Goal: Information Seeking & Learning: Check status

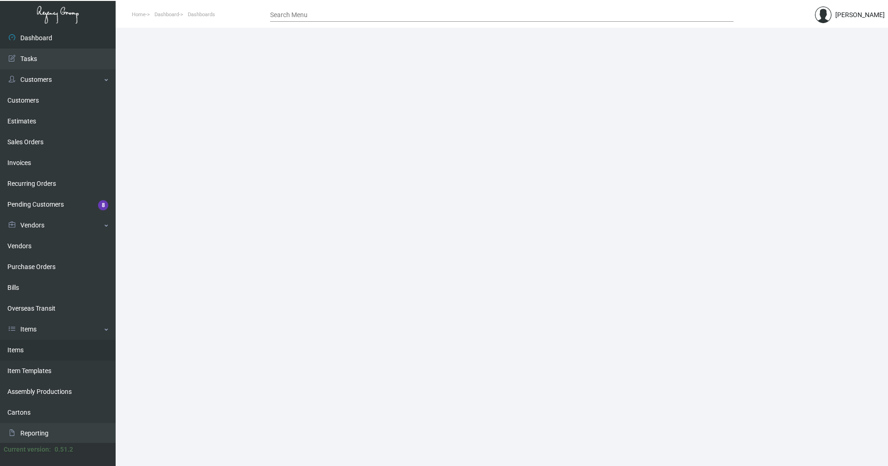
click at [17, 351] on link "Items" at bounding box center [58, 350] width 116 height 21
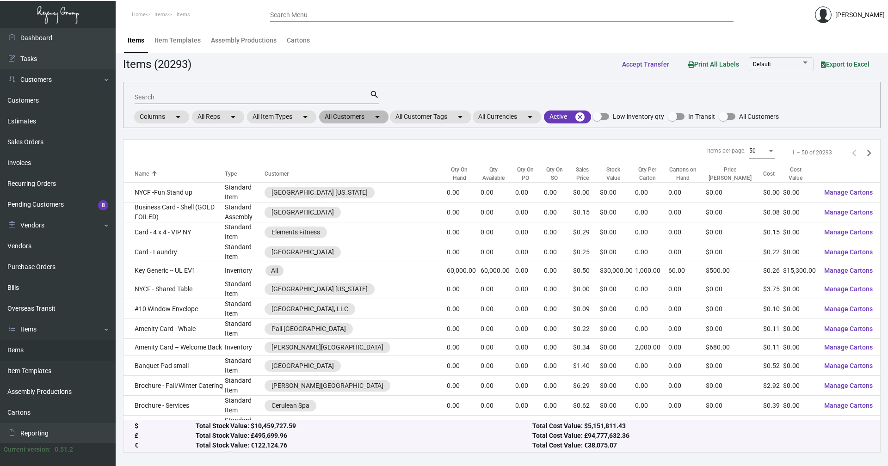
click at [342, 122] on mat-chip "All Customers arrow_drop_down" at bounding box center [353, 116] width 69 height 13
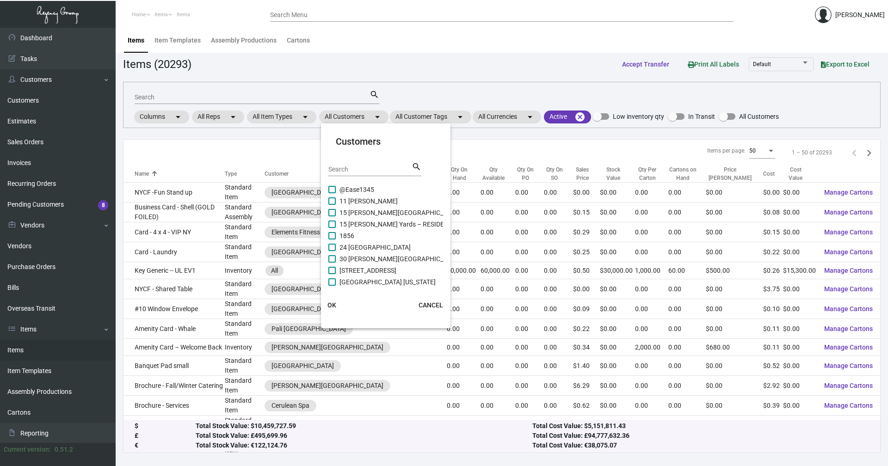
click at [365, 168] on input "Search" at bounding box center [369, 169] width 83 height 7
type input "deer path"
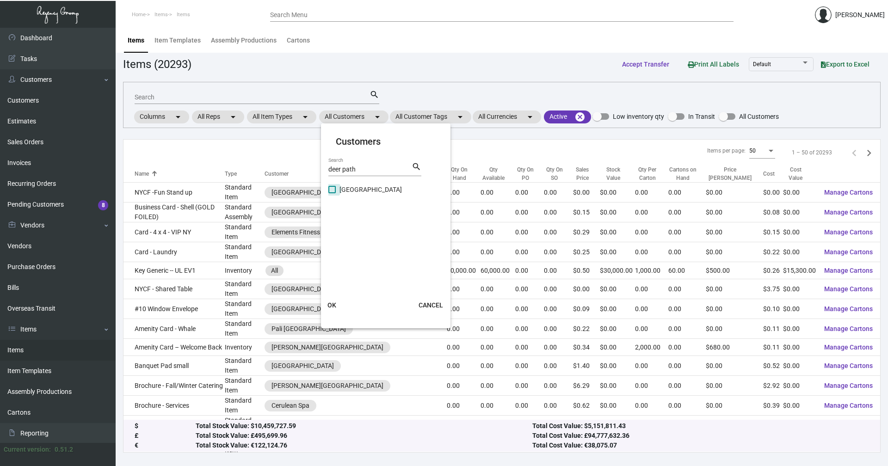
drag, startPoint x: 333, startPoint y: 190, endPoint x: 356, endPoint y: 250, distance: 63.6
click at [332, 190] on span at bounding box center [331, 189] width 7 height 7
click at [332, 193] on input "[GEOGRAPHIC_DATA]" at bounding box center [331, 193] width 0 height 0
checkbox input "true"
click at [330, 303] on span "OK" at bounding box center [331, 304] width 9 height 7
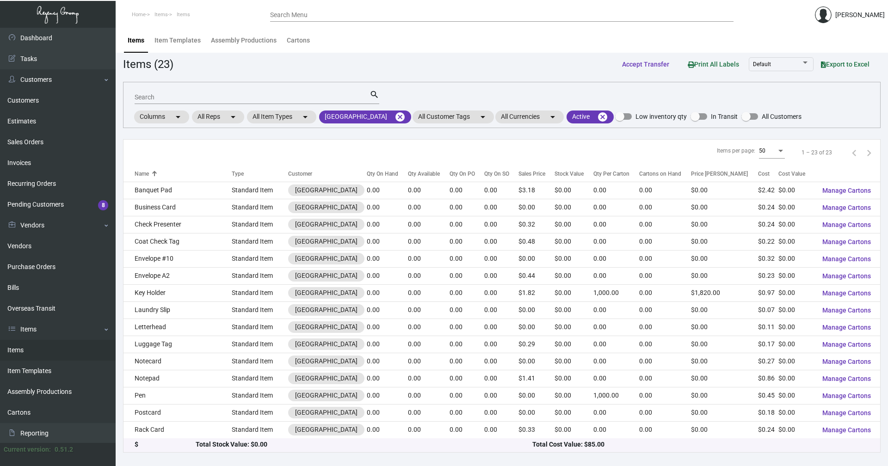
click at [160, 99] on input "Search" at bounding box center [252, 97] width 235 height 7
type input "tissue"
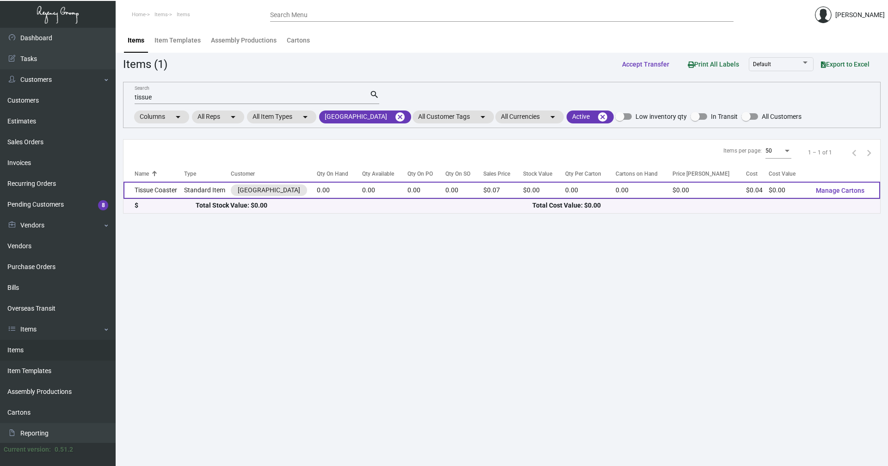
click at [171, 192] on td "Tissue Coaster" at bounding box center [153, 190] width 61 height 17
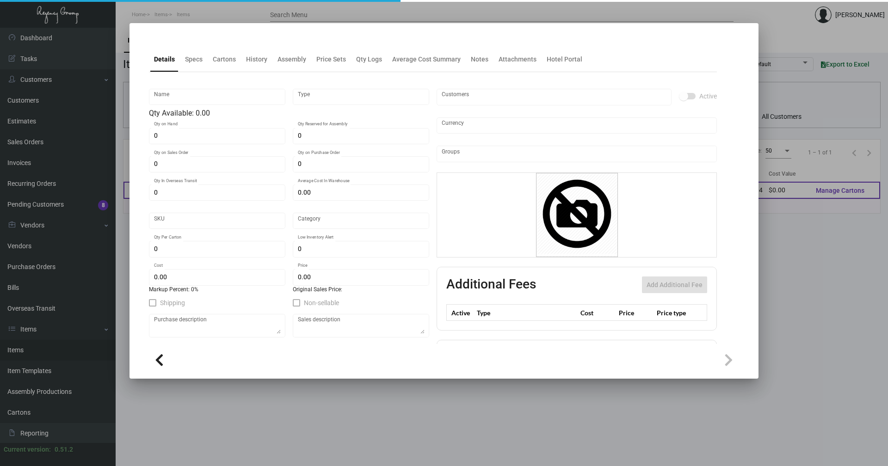
type input "Tissue Coaster"
type input "Standard Item"
type input "$ 0.00"
type input "Standard"
type input "$ 0.0411"
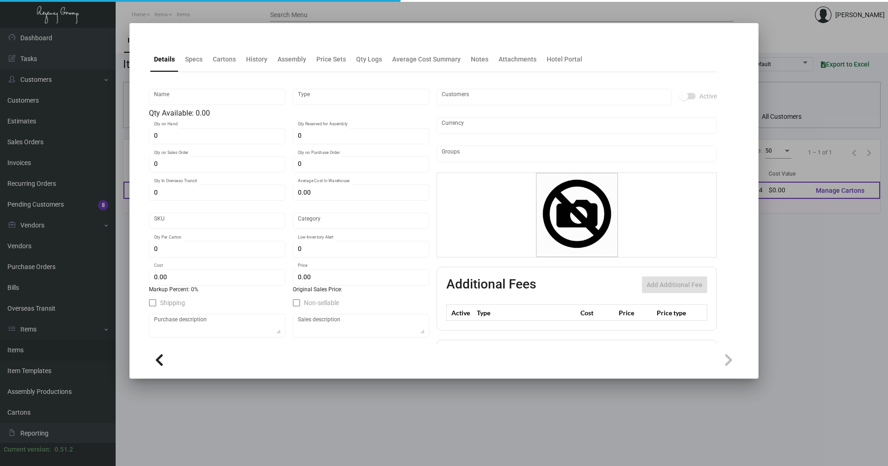
type input "$ 0.069"
checkbox input "true"
type input "United States Dollar $"
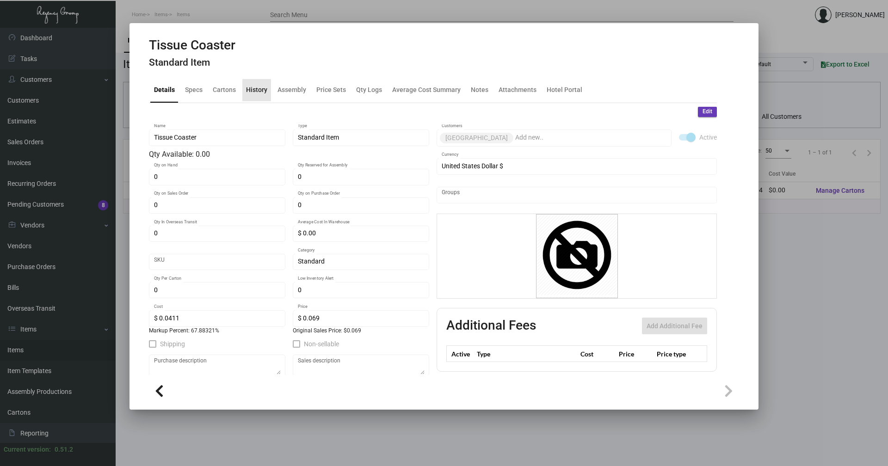
click at [252, 92] on div "History" at bounding box center [256, 90] width 21 height 10
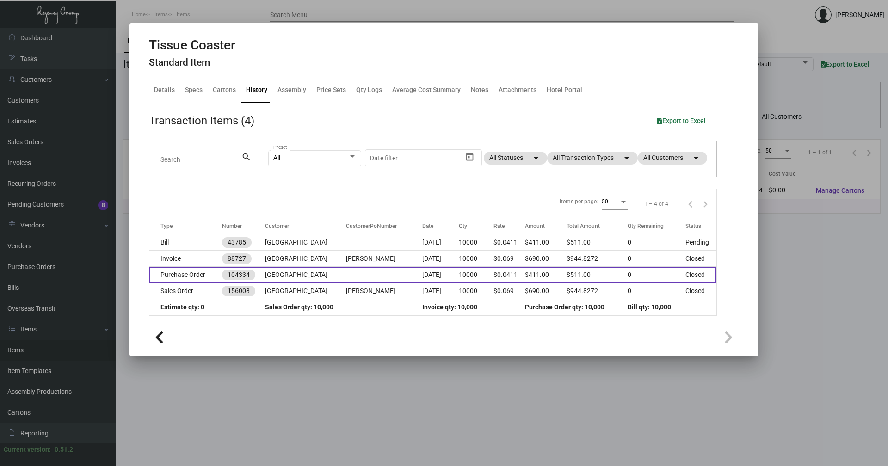
click at [176, 274] on td "Purchase Order" at bounding box center [185, 275] width 73 height 16
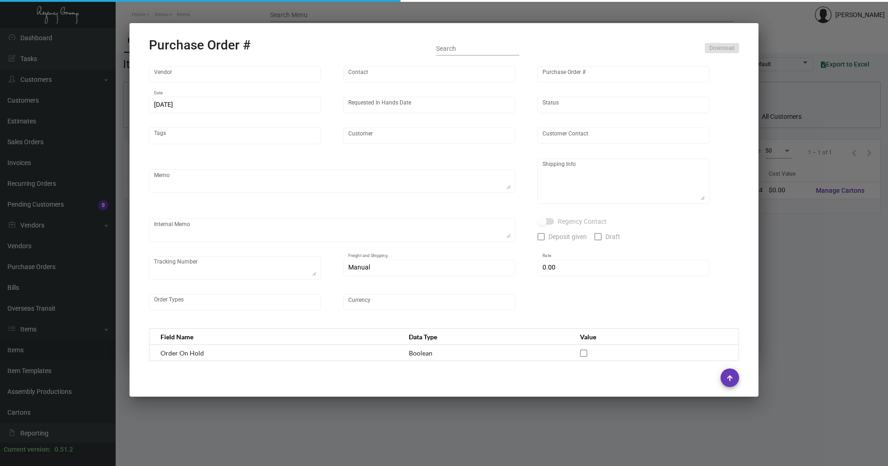
type input "[PERSON_NAME] Inc."
type input "[PERSON_NAME]"
type input "104334"
type input "[DATE]"
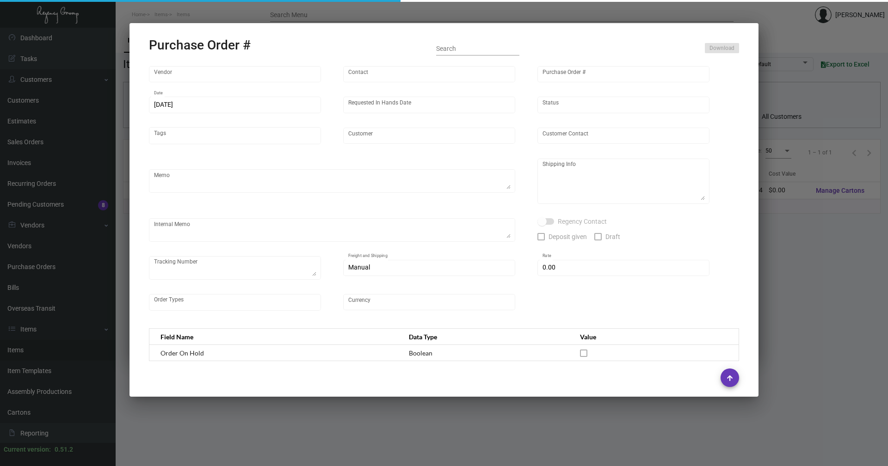
type input "[GEOGRAPHIC_DATA]"
type textarea "BLIND Ship via UPS Ground Acct# 1AY276."
type textarea "[PERSON_NAME] Regency Group [GEOGRAPHIC_DATA] [STREET_ADDRESS][US_STATE]"
checkbox input "true"
type input "$ 0.00"
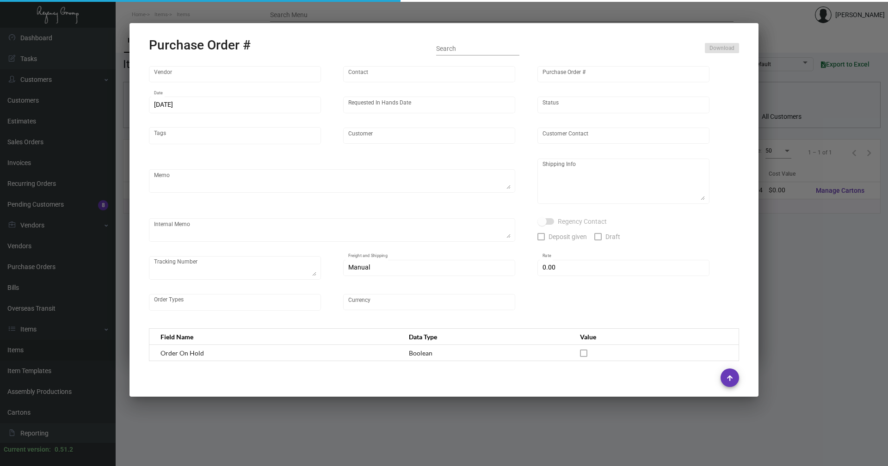
type input "United States Dollar $"
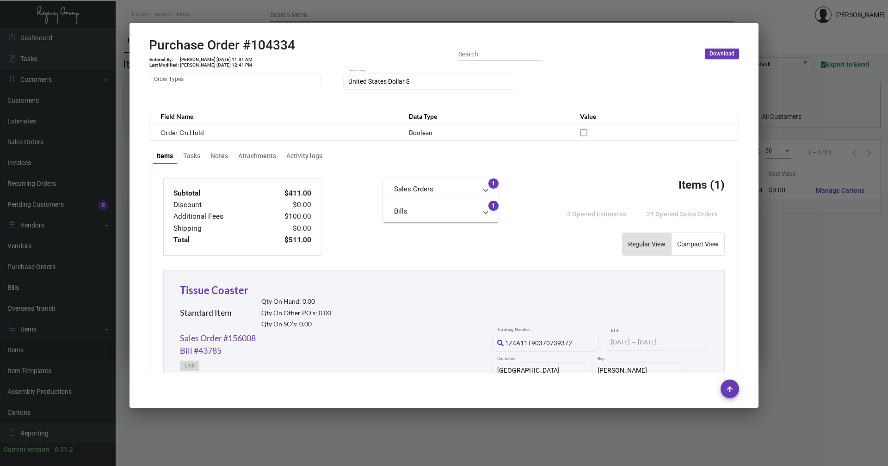
scroll to position [211, 0]
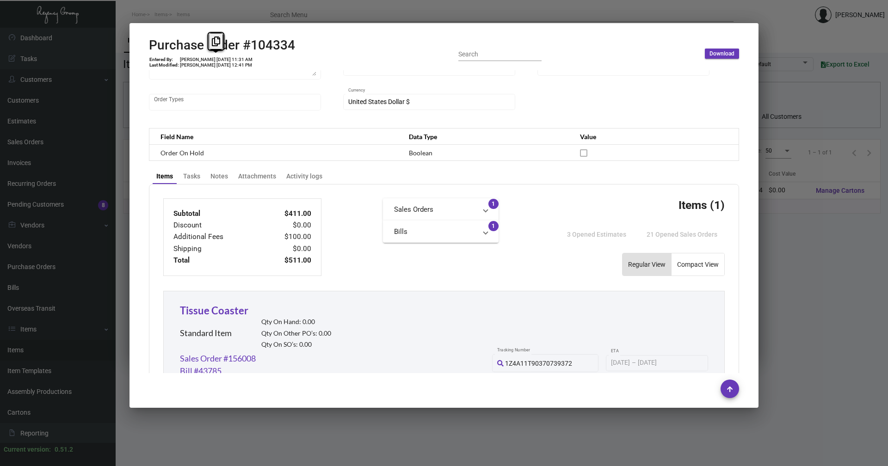
drag, startPoint x: 223, startPoint y: 60, endPoint x: 209, endPoint y: 60, distance: 14.8
click at [209, 60] on td "[PERSON_NAME] [DATE] 11:31 AM" at bounding box center [216, 60] width 74 height 6
copy td "[DATE]"
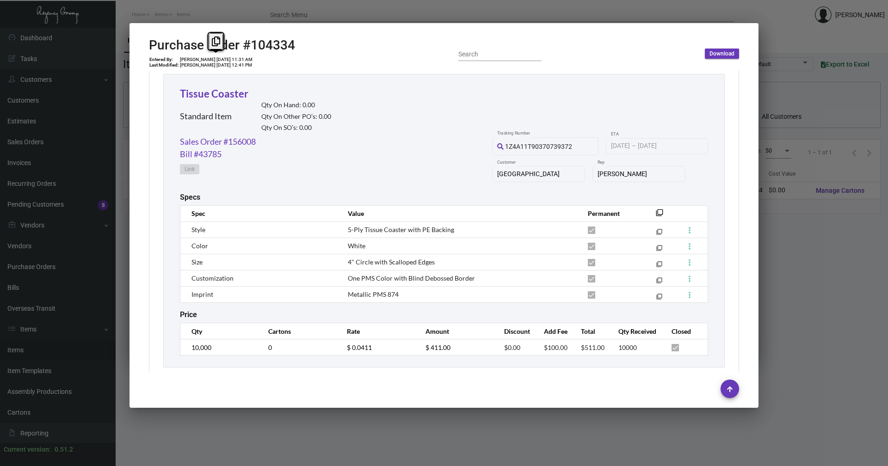
scroll to position [442, 0]
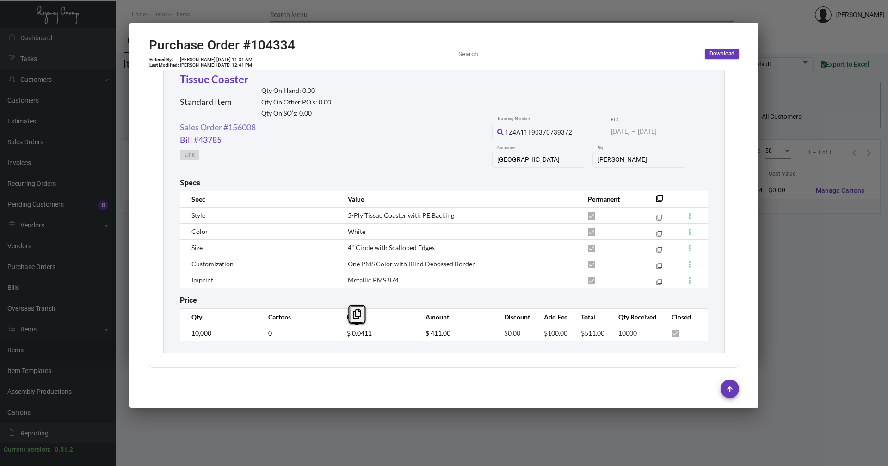
click at [206, 125] on link "Sales Order #156008" at bounding box center [218, 127] width 76 height 12
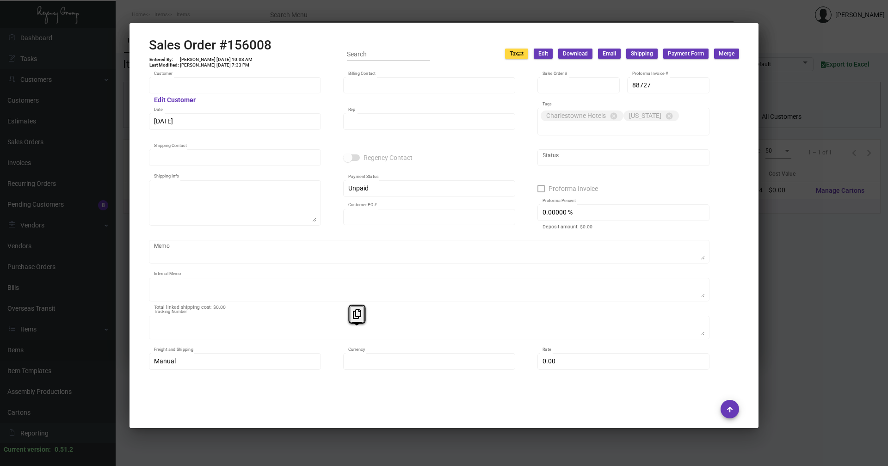
type input "[GEOGRAPHIC_DATA]"
type input "[PERSON_NAME]"
type input "156008"
type input "[DATE]"
type input "[PERSON_NAME]"
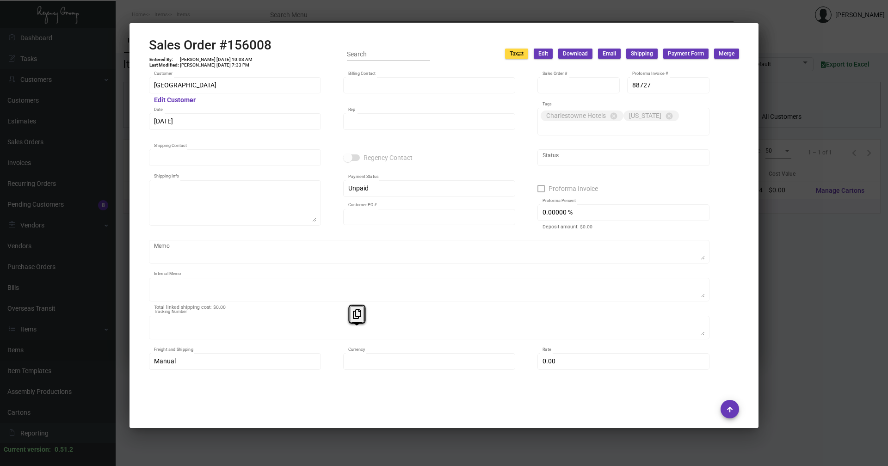
type input "[PERSON_NAME]"
type textarea "[PERSON_NAME] [GEOGRAPHIC_DATA] [STREET_ADDRESS][US_STATE]"
type input "[PERSON_NAME]"
type textarea "Shipped UPS Ground Cost $14.46. By Desean [DATE]."
type textarea "1Z1AY2760390190413"
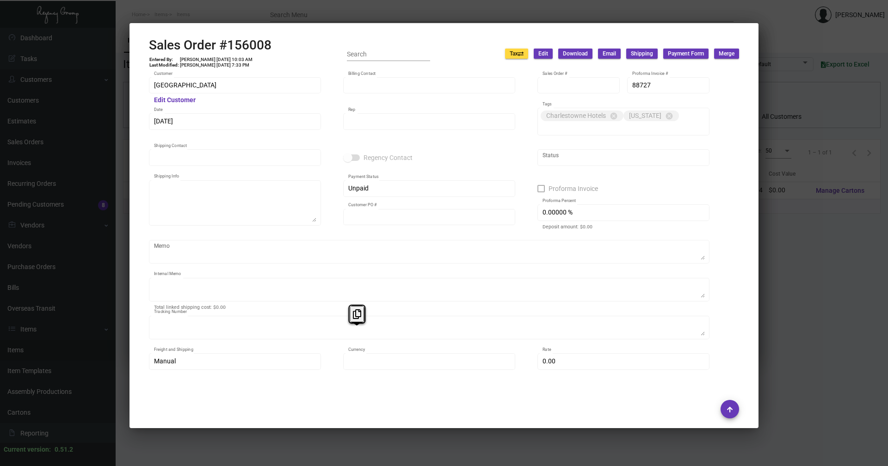
type input "United States Dollar $"
type input "$ 49.84"
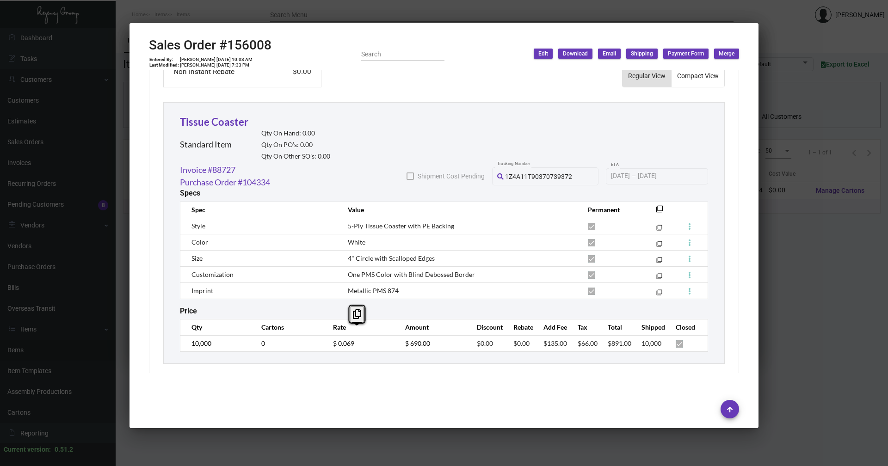
scroll to position [493, 0]
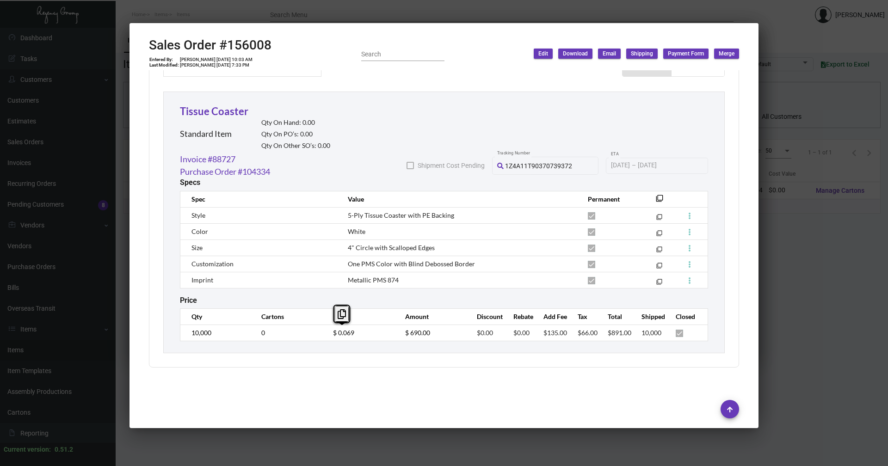
click at [788, 220] on div at bounding box center [444, 233] width 888 height 466
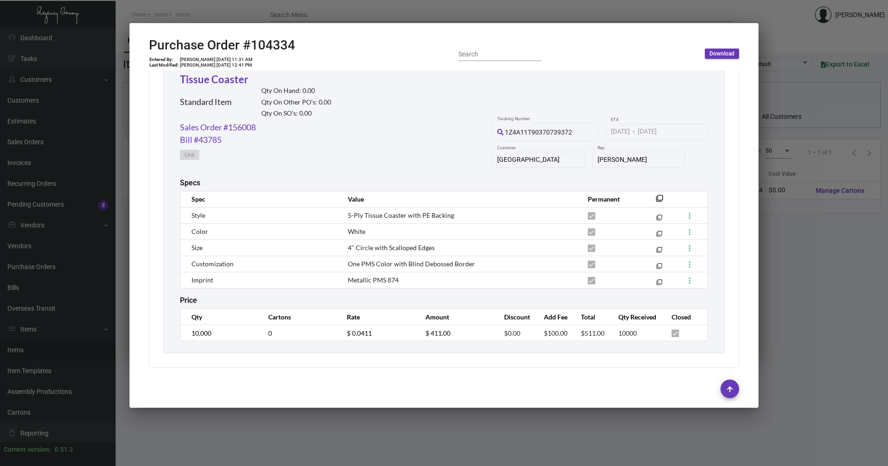
click at [783, 167] on div at bounding box center [444, 233] width 888 height 466
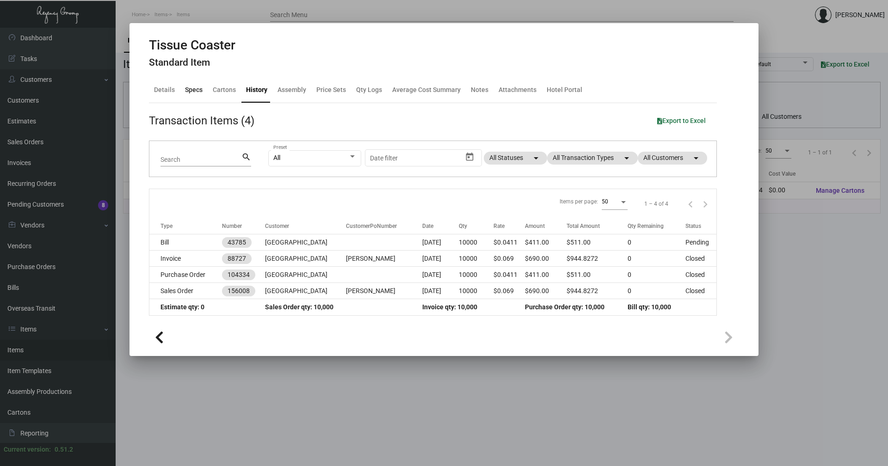
click at [198, 94] on div "Specs" at bounding box center [193, 90] width 25 height 22
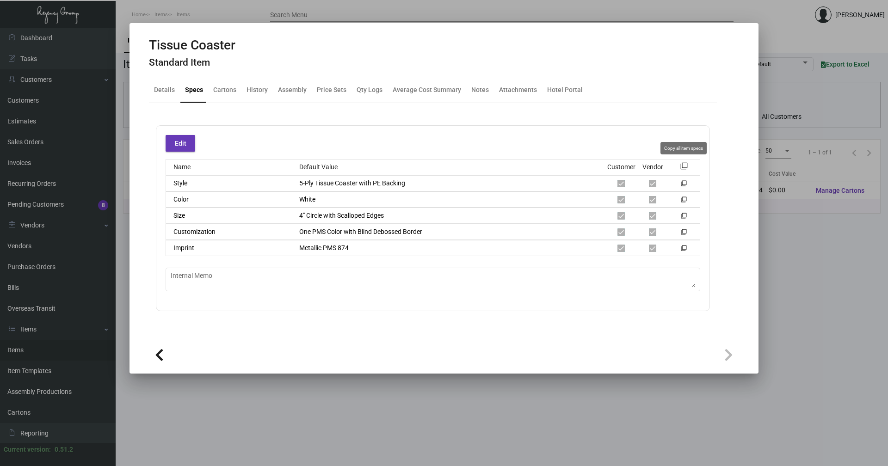
click at [687, 167] on mat-icon "filter_none" at bounding box center [683, 168] width 7 height 7
click at [252, 91] on div "History" at bounding box center [256, 90] width 21 height 10
